Goal: Communication & Community: Answer question/provide support

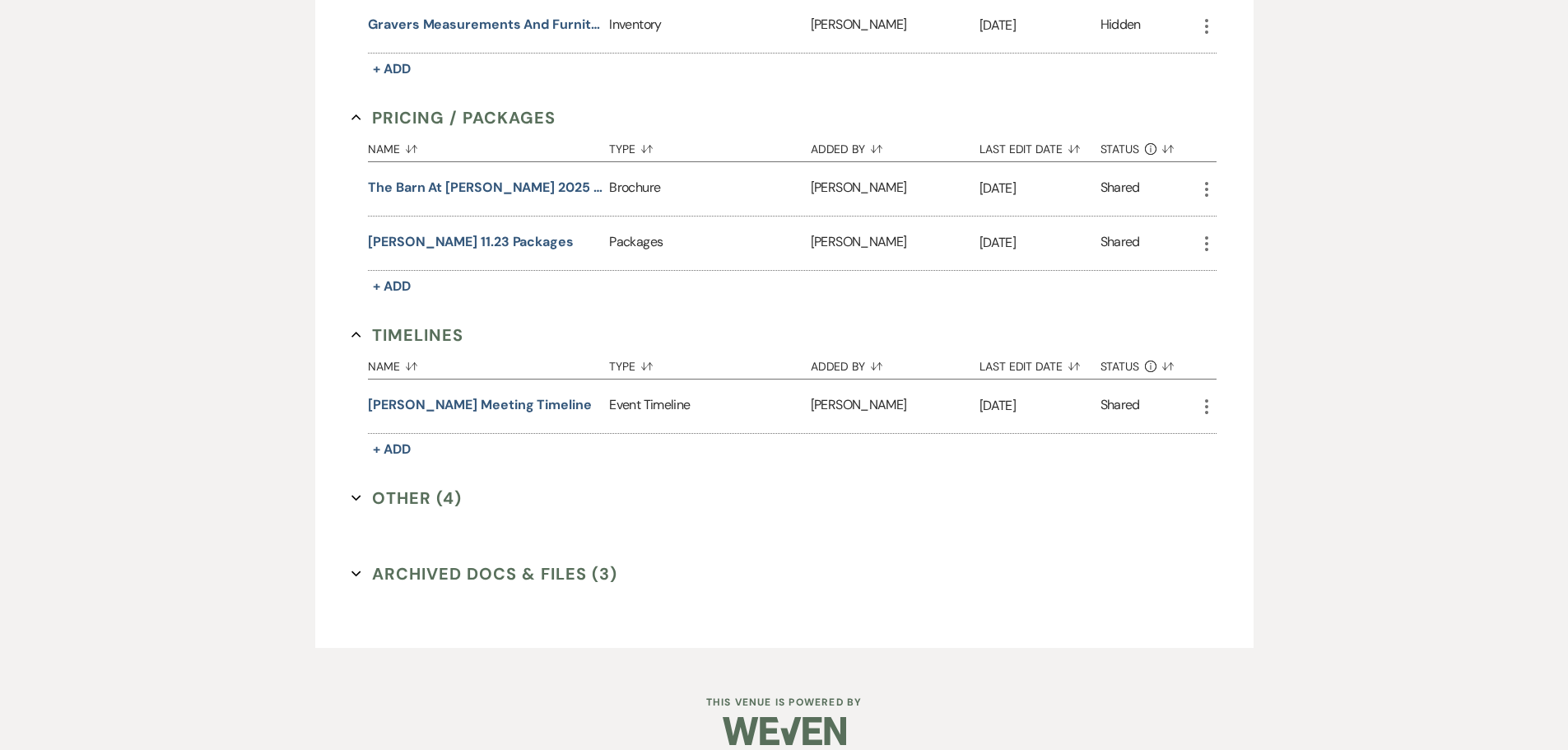
scroll to position [1431, 0]
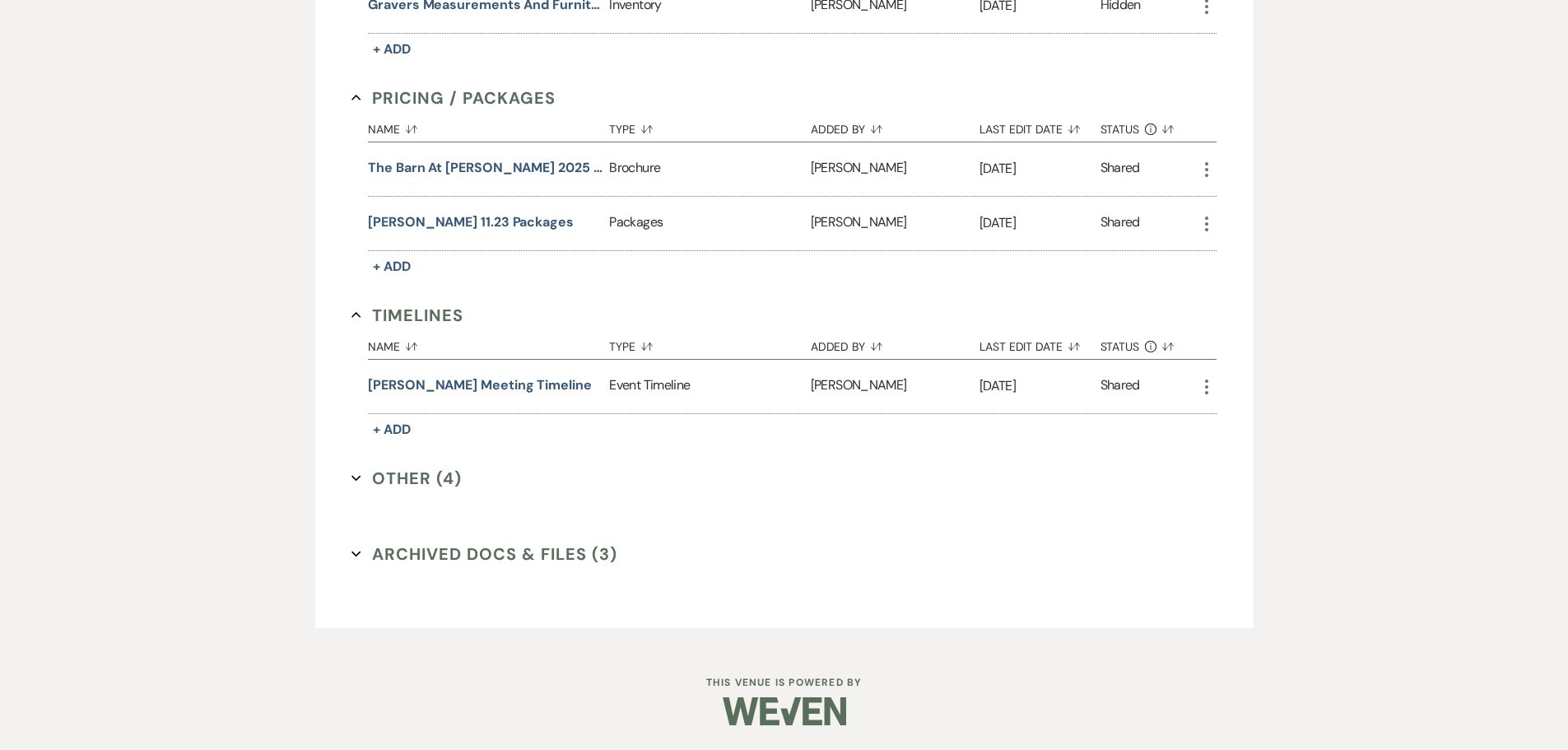
click at [408, 482] on button "Other (4) Expand" at bounding box center [407, 478] width 111 height 25
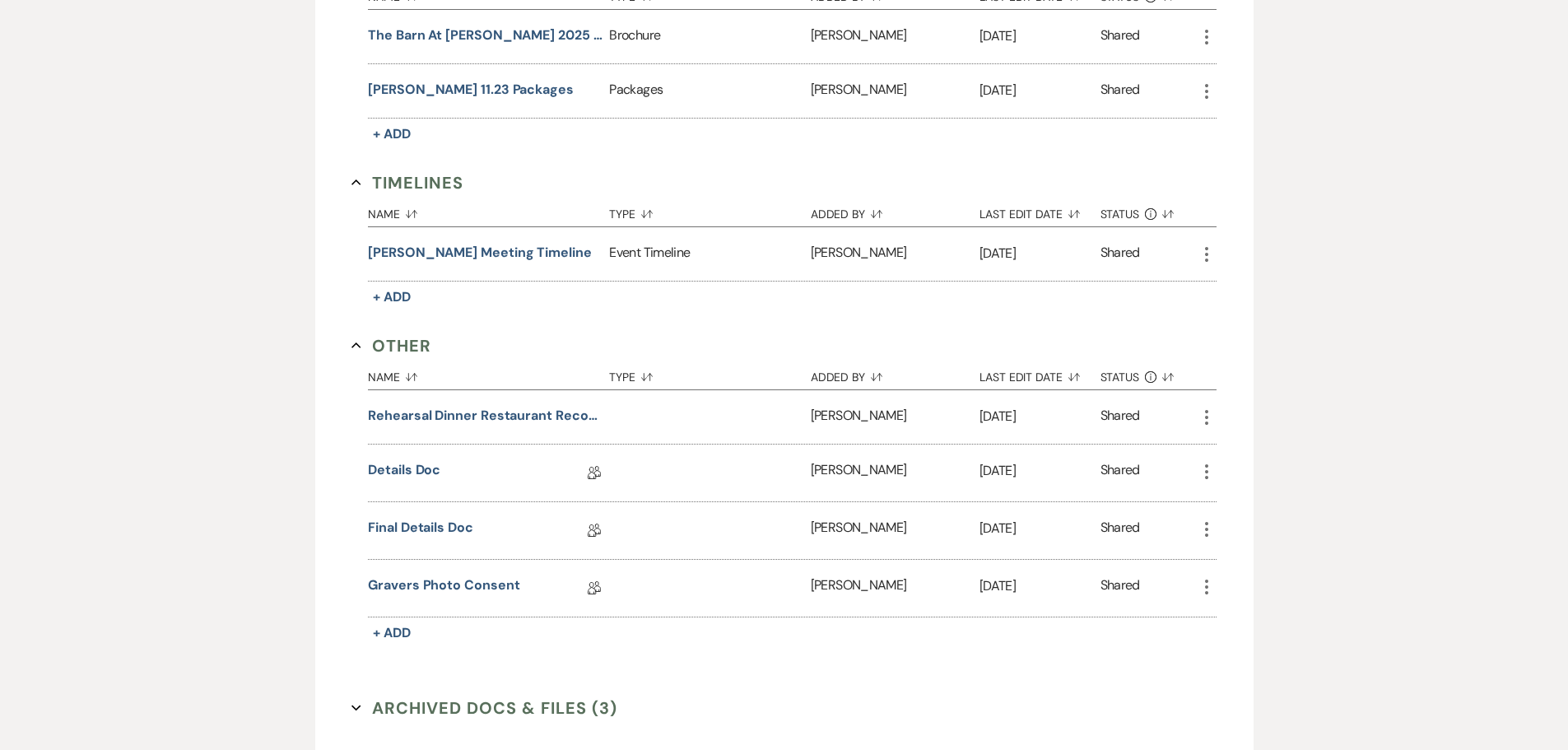
scroll to position [1718, 0]
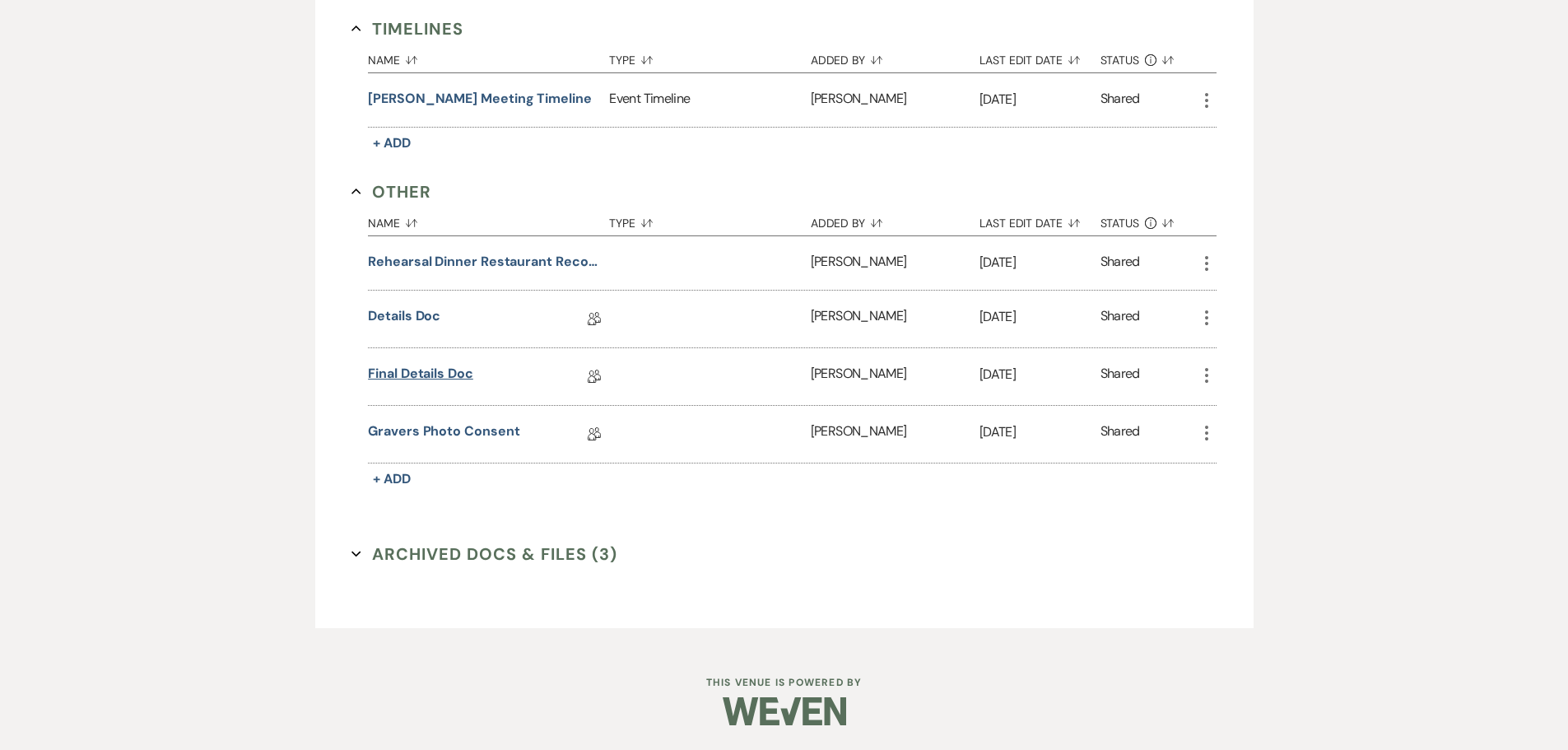
click at [424, 374] on link "Final Details Doc" at bounding box center [421, 377] width 105 height 26
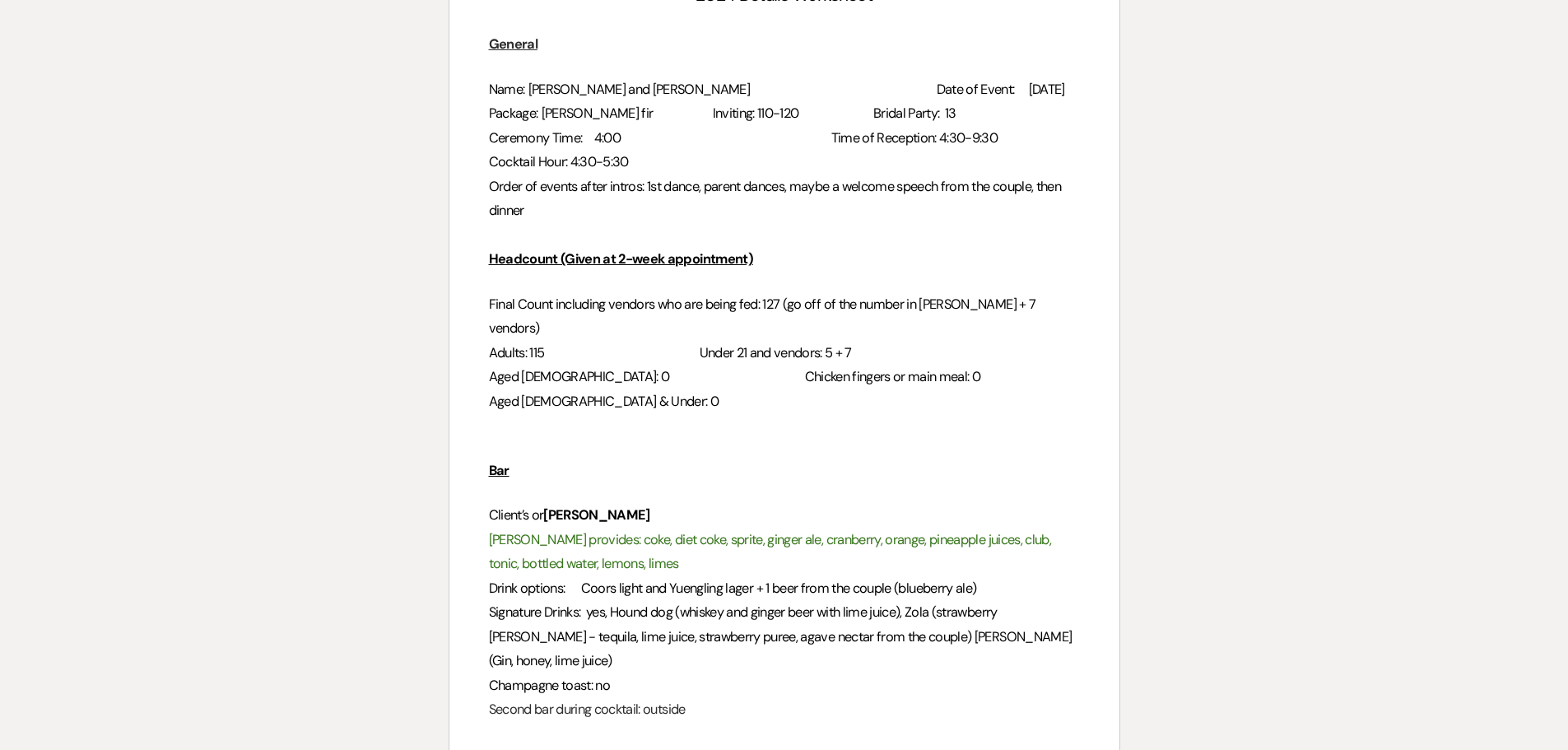
scroll to position [411, 0]
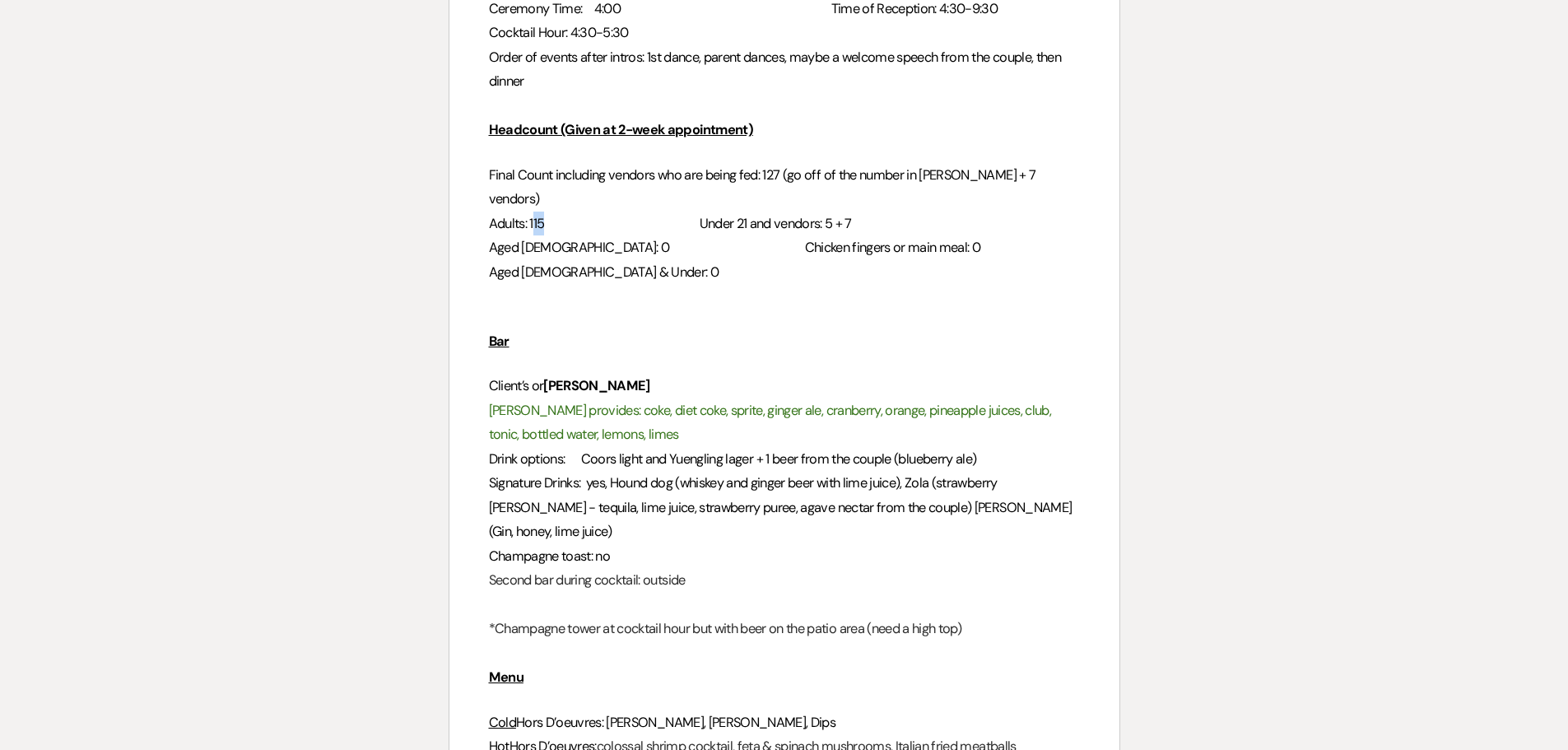
drag, startPoint x: 534, startPoint y: 200, endPoint x: 545, endPoint y: 200, distance: 11.0
click at [545, 215] on span "Adults: 115" at bounding box center [517, 224] width 56 height 17
click at [545, 215] on span "Adults: 115" at bounding box center [517, 224] width 56 height 17
drag, startPoint x: 768, startPoint y: 175, endPoint x: 1031, endPoint y: 181, distance: 263.1
click at [1031, 181] on h3 "Final Count including vendors who are being fed: 127 (go off of the number in […" at bounding box center [785, 188] width 591 height 48
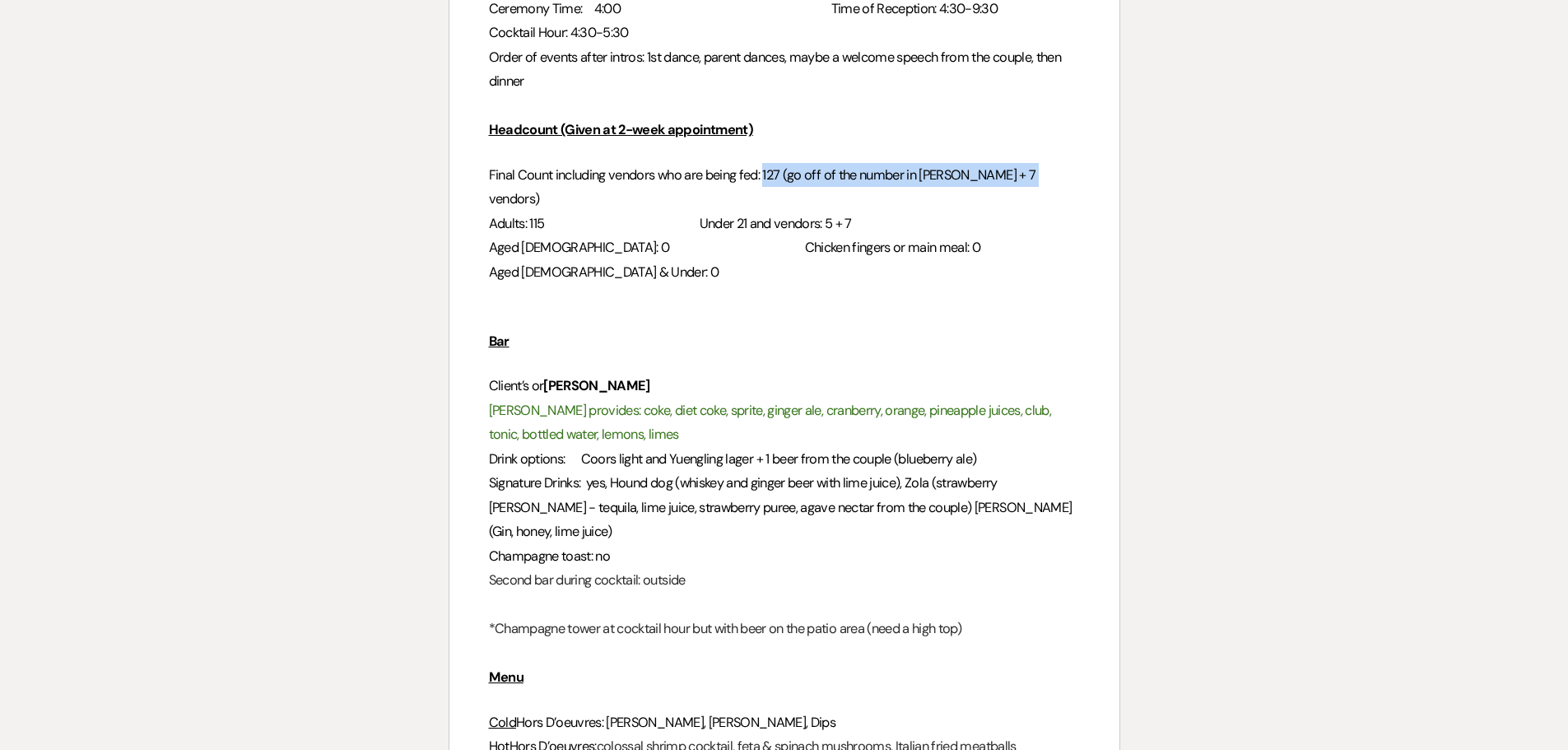
drag, startPoint x: 924, startPoint y: 194, endPoint x: 874, endPoint y: 200, distance: 50.4
click at [874, 212] on h3 "Adults: 115 Under 21 and vendors: 5 + 7" at bounding box center [785, 224] width 591 height 24
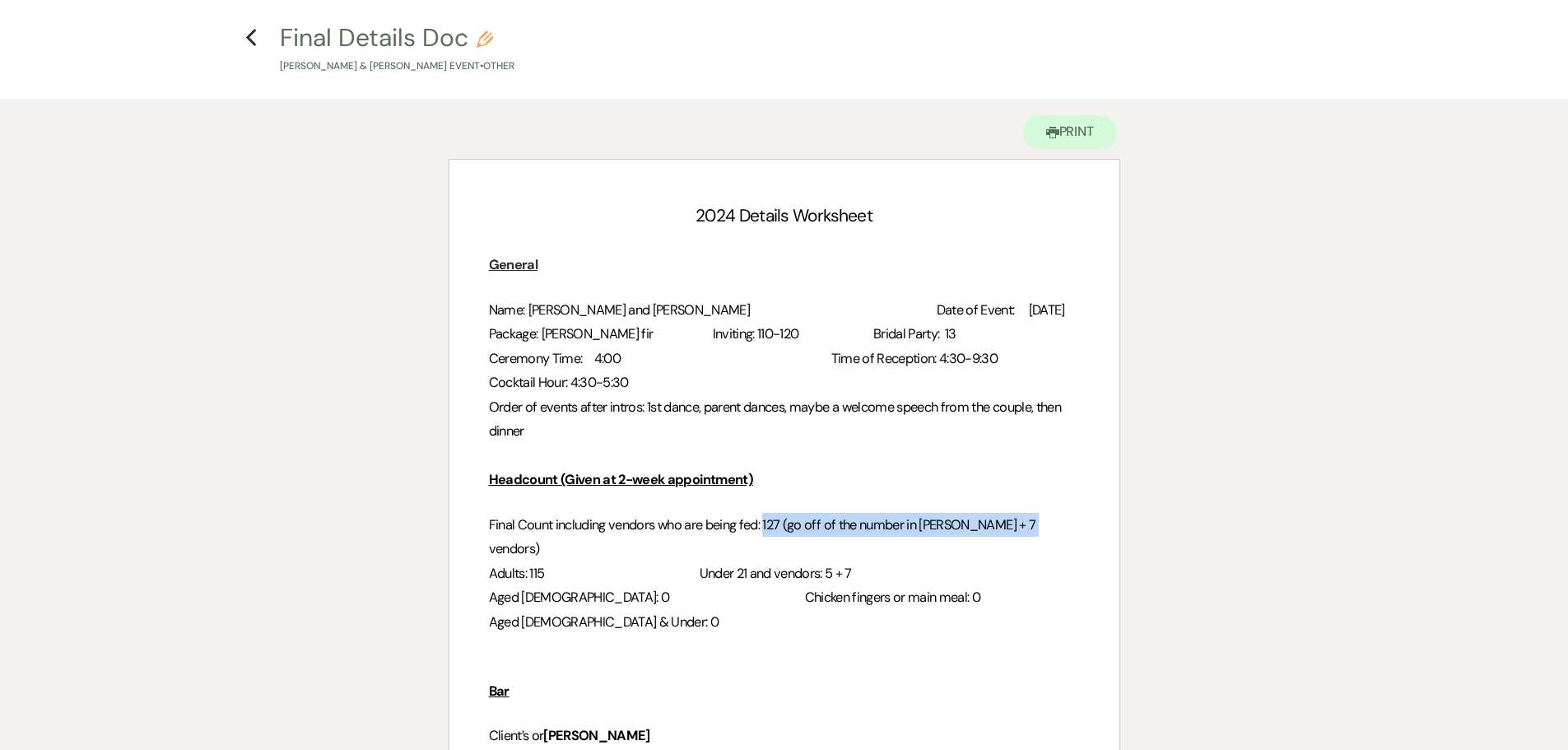
scroll to position [0, 0]
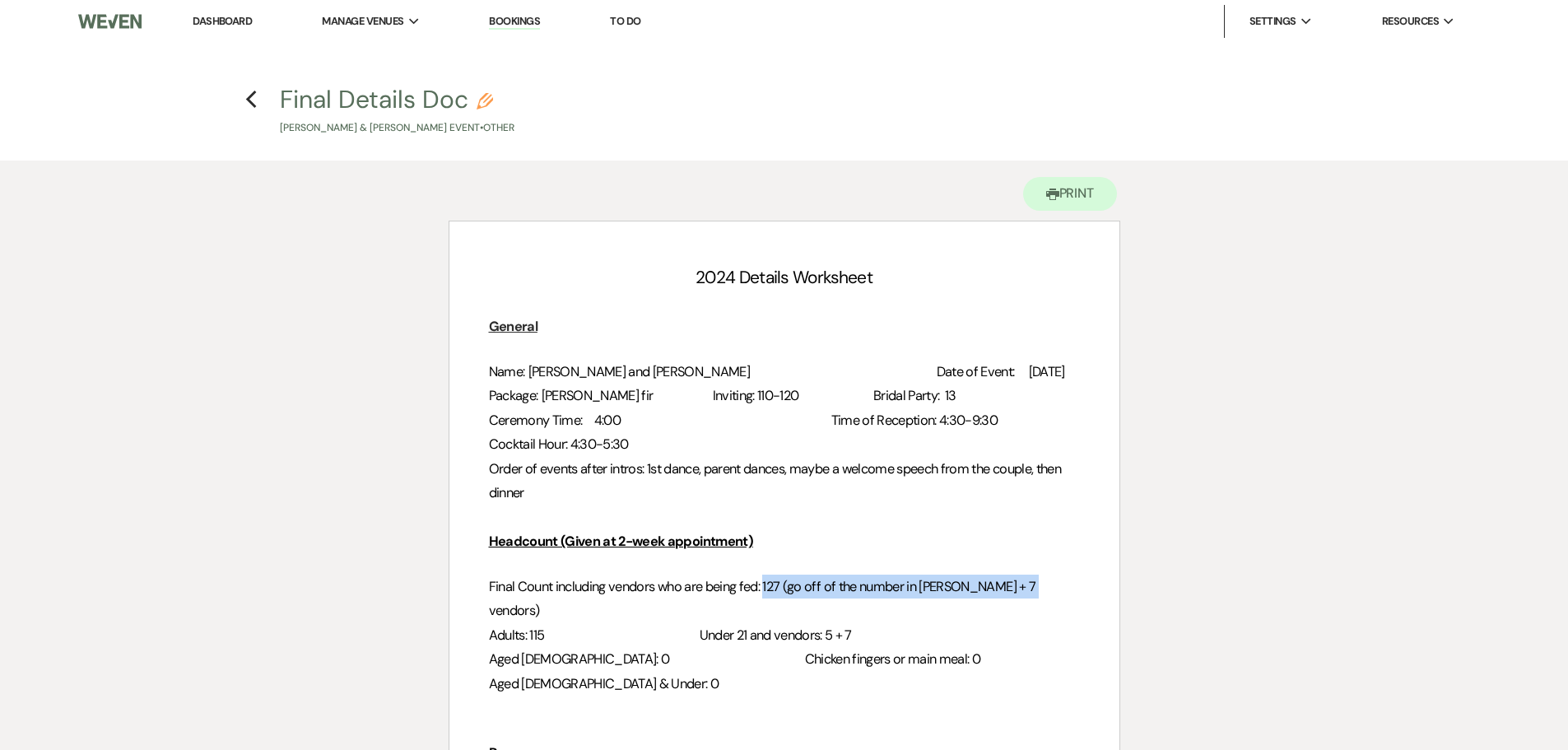
click at [235, 14] on link "Dashboard" at bounding box center [222, 21] width 60 height 14
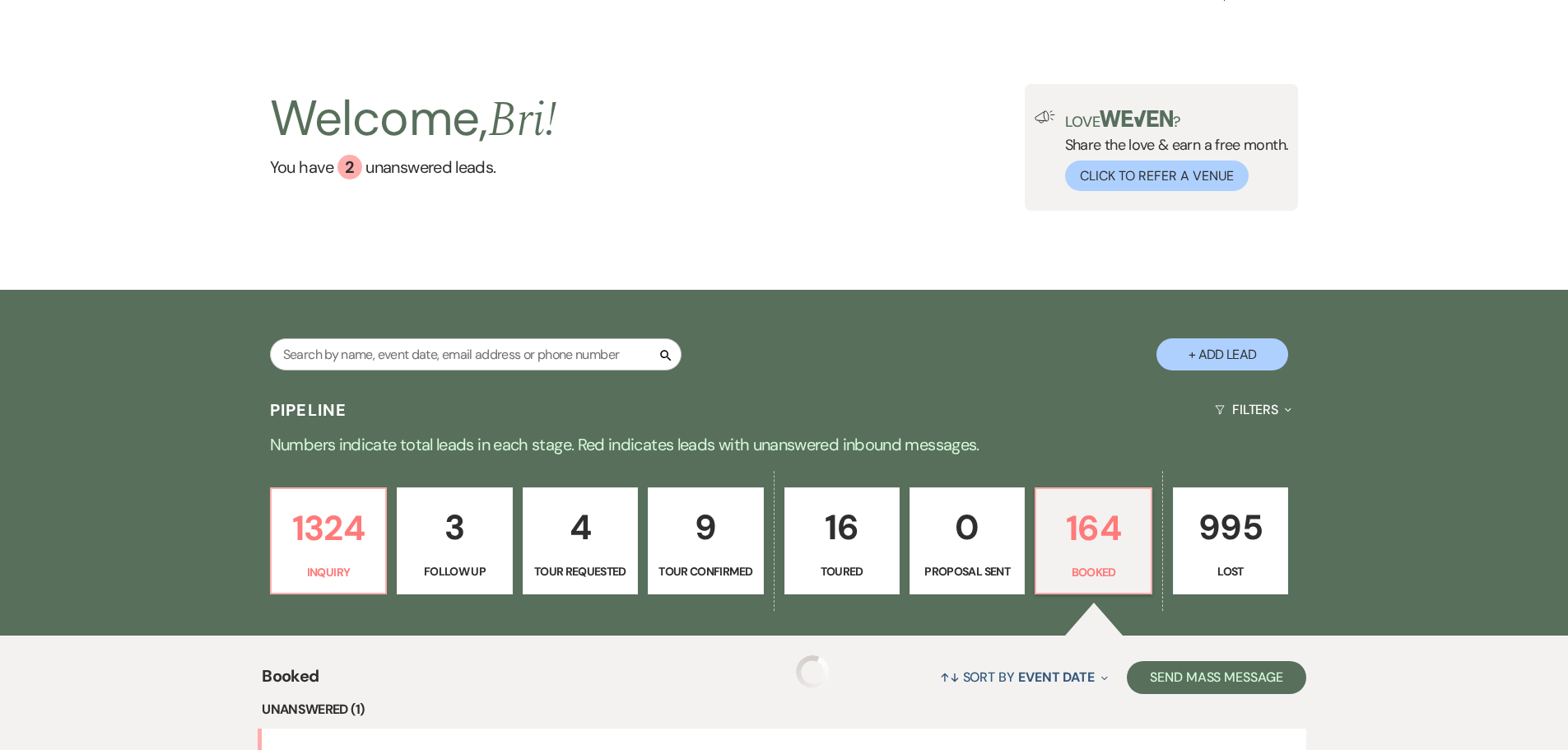
scroll to position [576, 0]
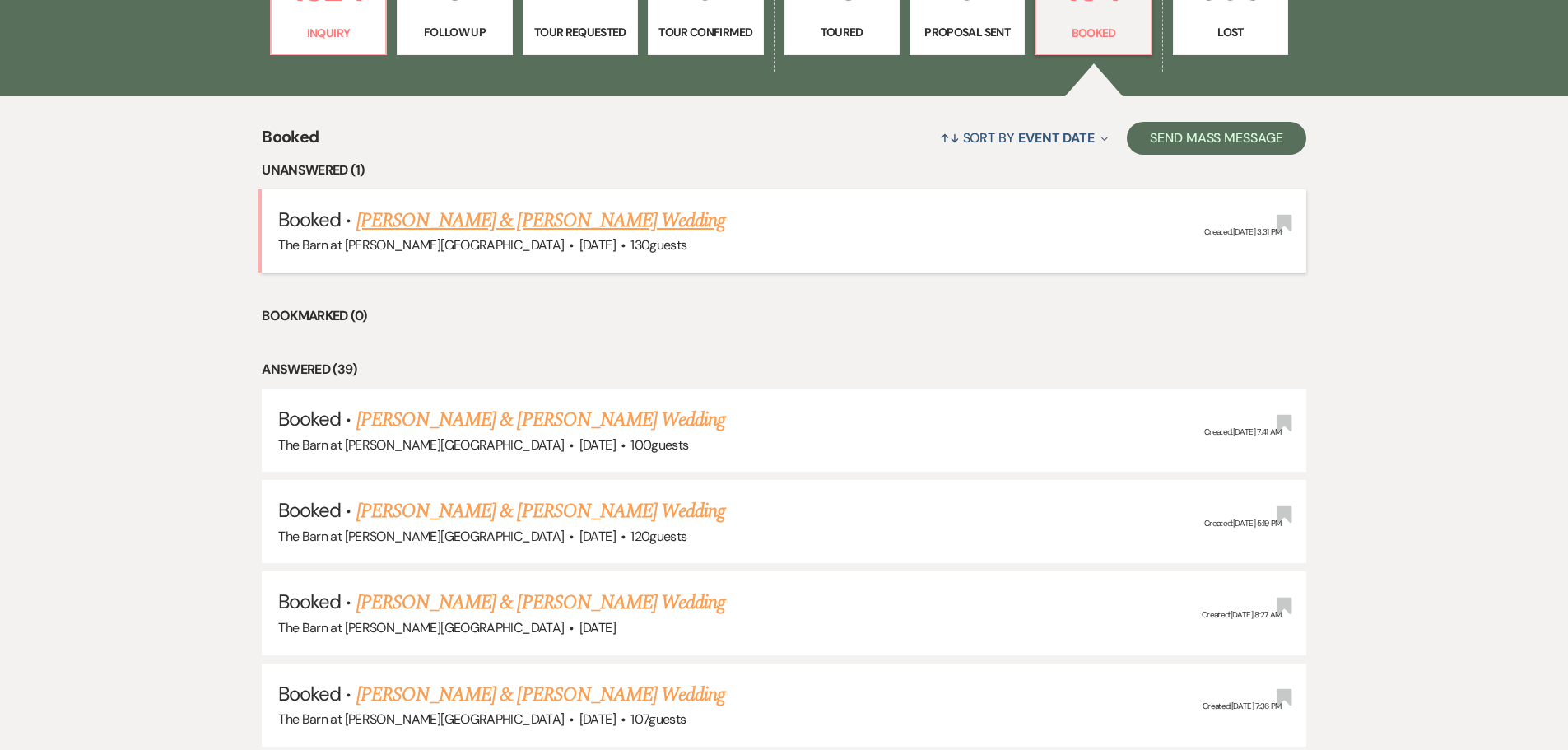
click at [513, 226] on link "[PERSON_NAME] & [PERSON_NAME] Wedding" at bounding box center [540, 220] width 369 height 29
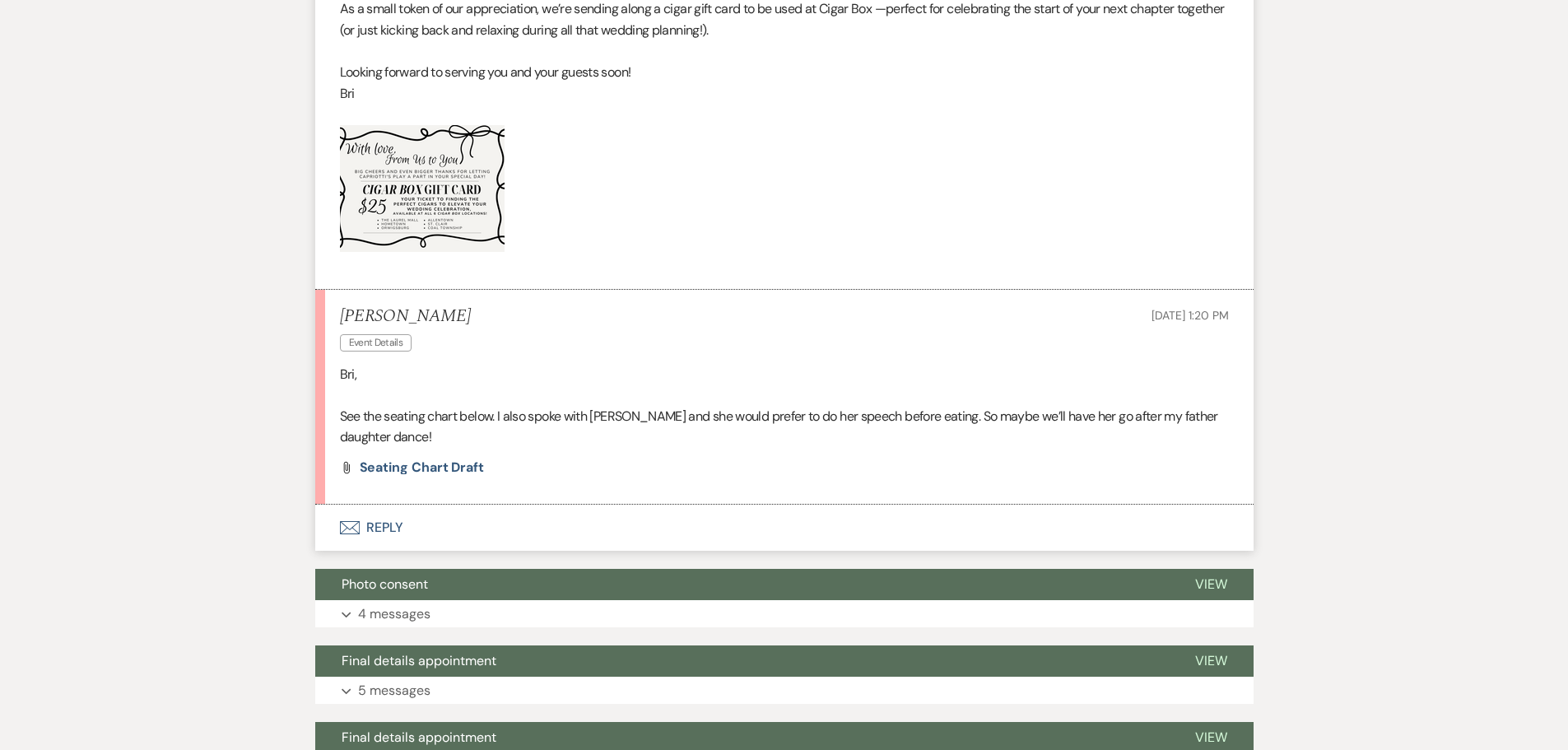
scroll to position [741, 0]
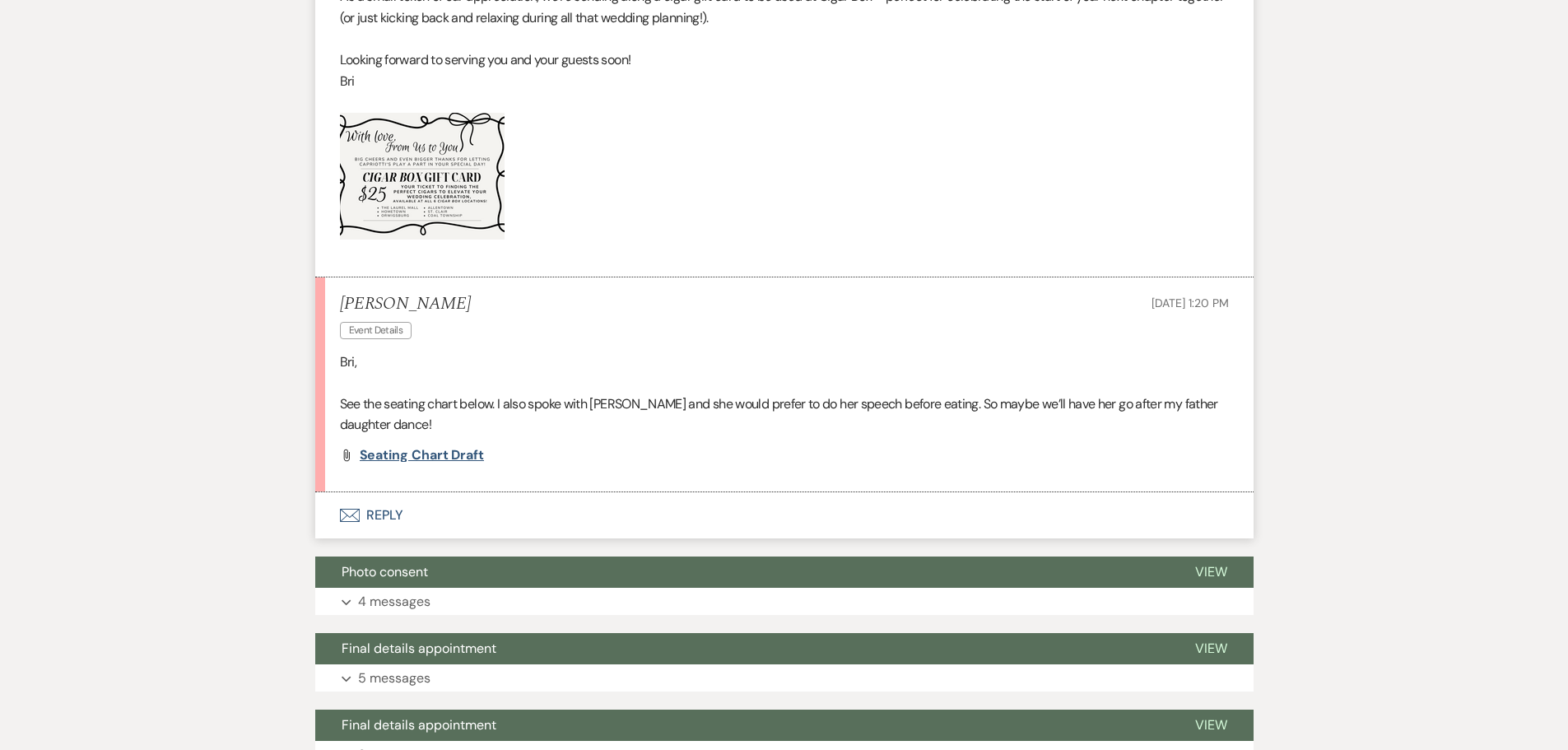
click at [418, 450] on span "Seating chart draft" at bounding box center [422, 454] width 124 height 17
click at [393, 522] on button "Envelope Reply" at bounding box center [785, 515] width 939 height 46
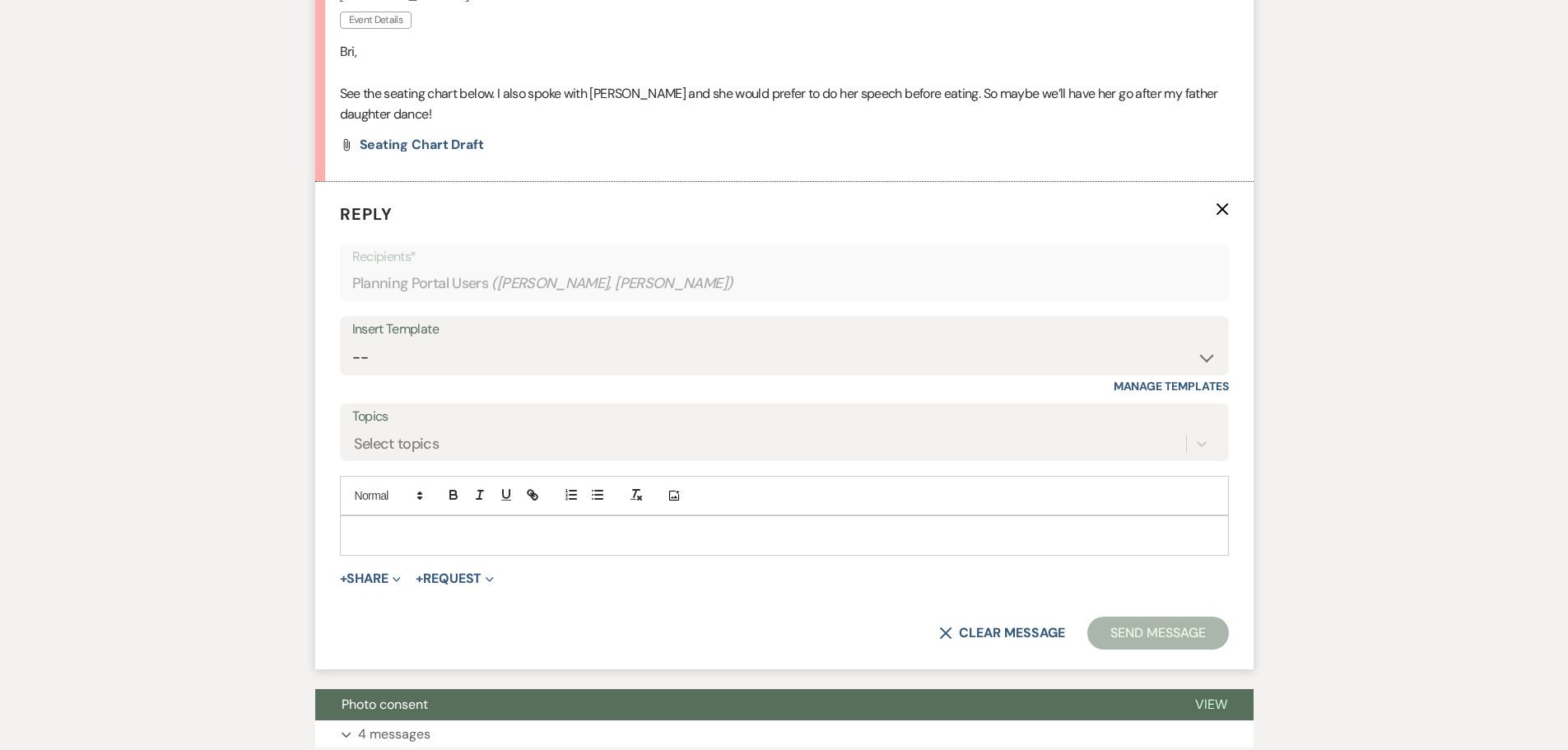
scroll to position [1059, 0]
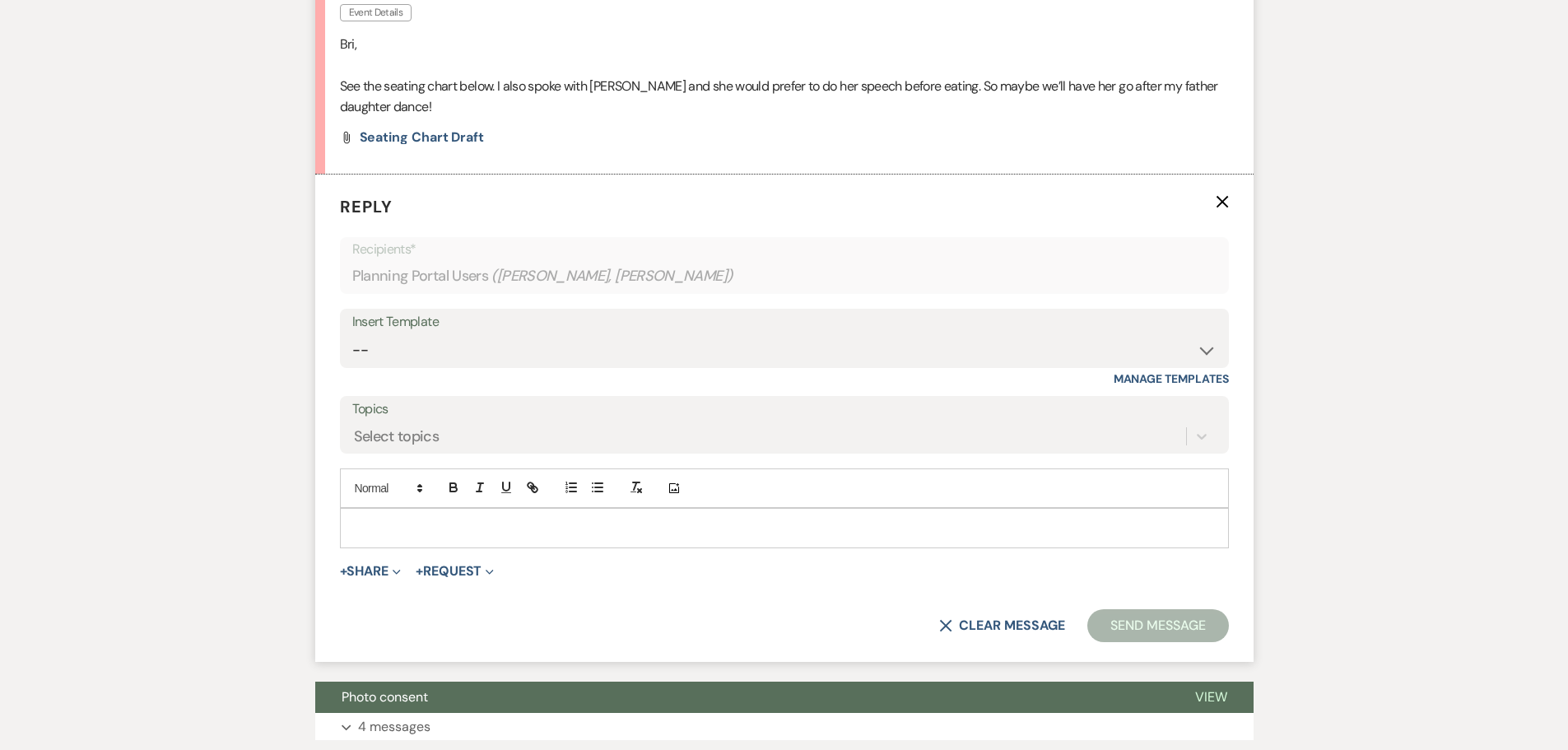
click at [456, 543] on div at bounding box center [784, 528] width 888 height 38
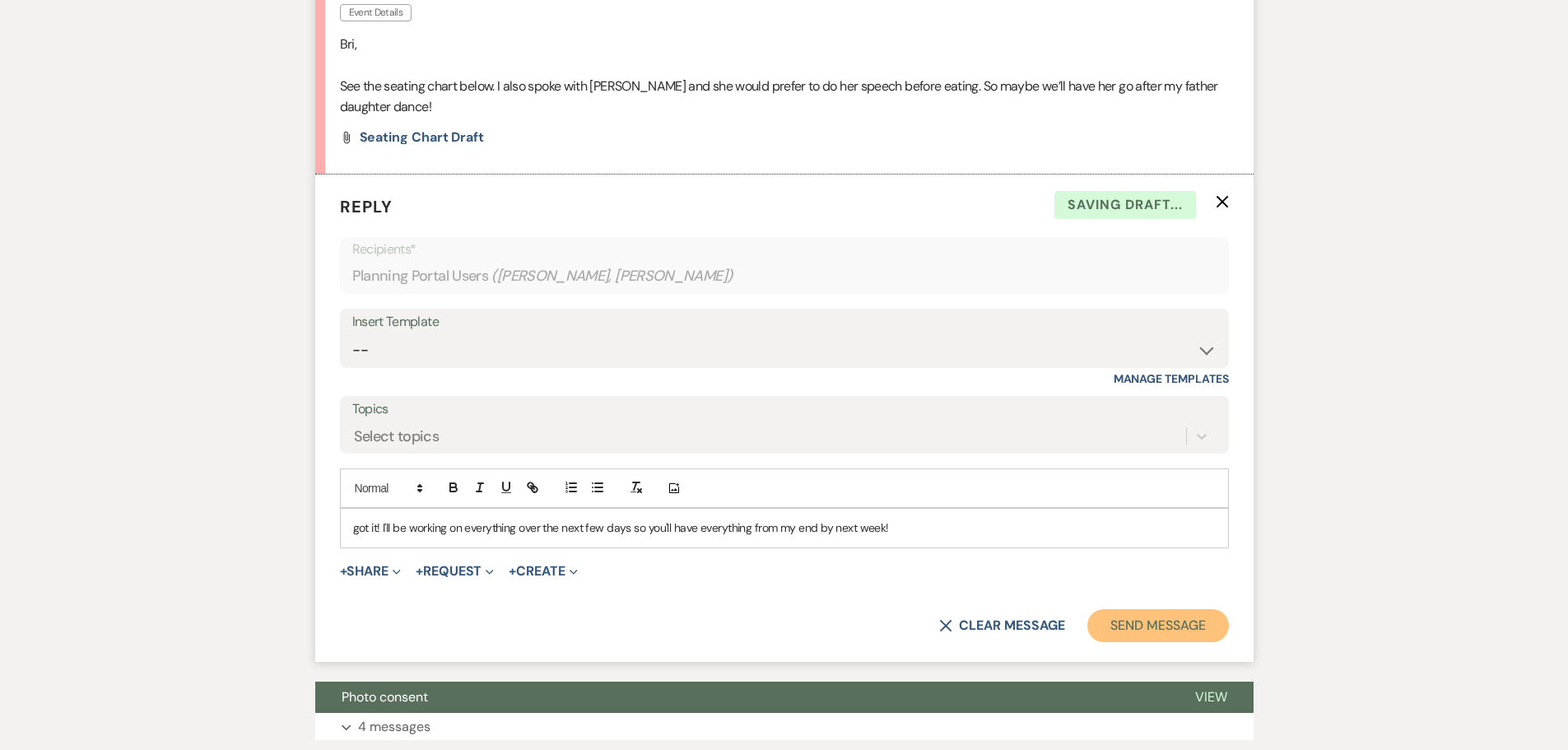
click at [1177, 610] on button "Send Message" at bounding box center [1157, 626] width 141 height 33
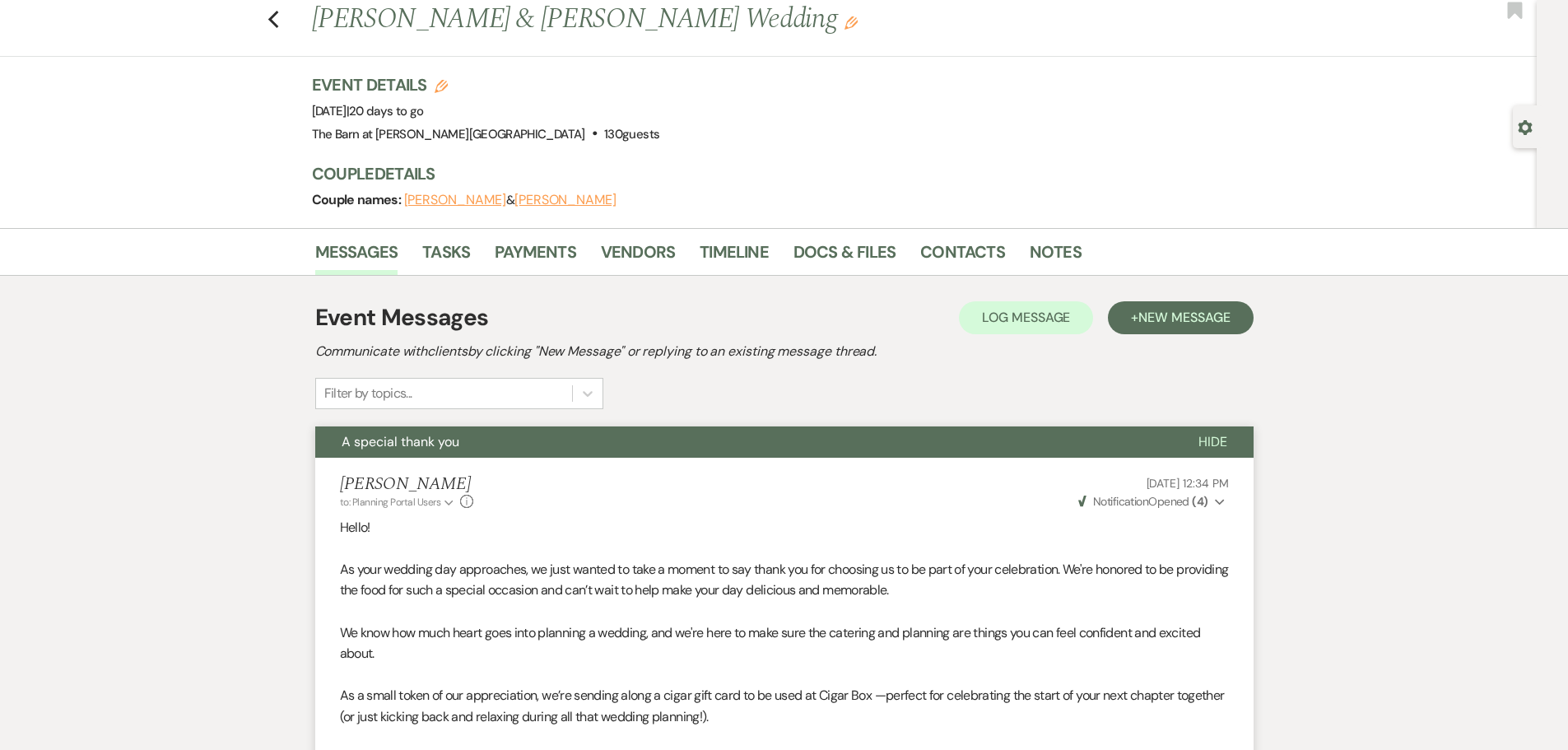
scroll to position [82, 0]
